Goal: Find contact information: Find contact information

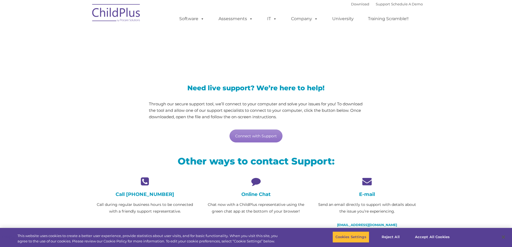
click at [368, 190] on div "E-mail Send an email directly to support with details about the issue you’re ex…" at bounding box center [366, 202] width 103 height 52
click at [363, 225] on link "[EMAIL_ADDRESS][DOMAIN_NAME]" at bounding box center [367, 225] width 60 height 4
click at [252, 139] on link "Connect with Support" at bounding box center [255, 135] width 53 height 13
click at [244, 134] on link "Connect with Support" at bounding box center [255, 135] width 53 height 13
click at [376, 4] on link "Support" at bounding box center [382, 4] width 14 height 4
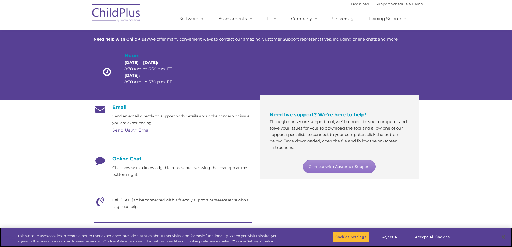
scroll to position [27, 0]
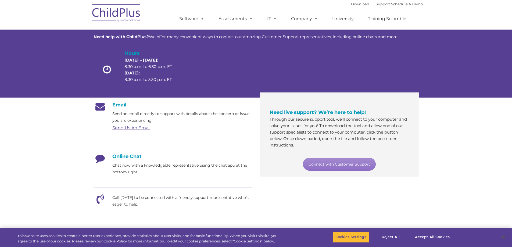
click at [131, 128] on link "Send Us An Email" at bounding box center [131, 127] width 38 height 5
